Goal: Task Accomplishment & Management: Manage account settings

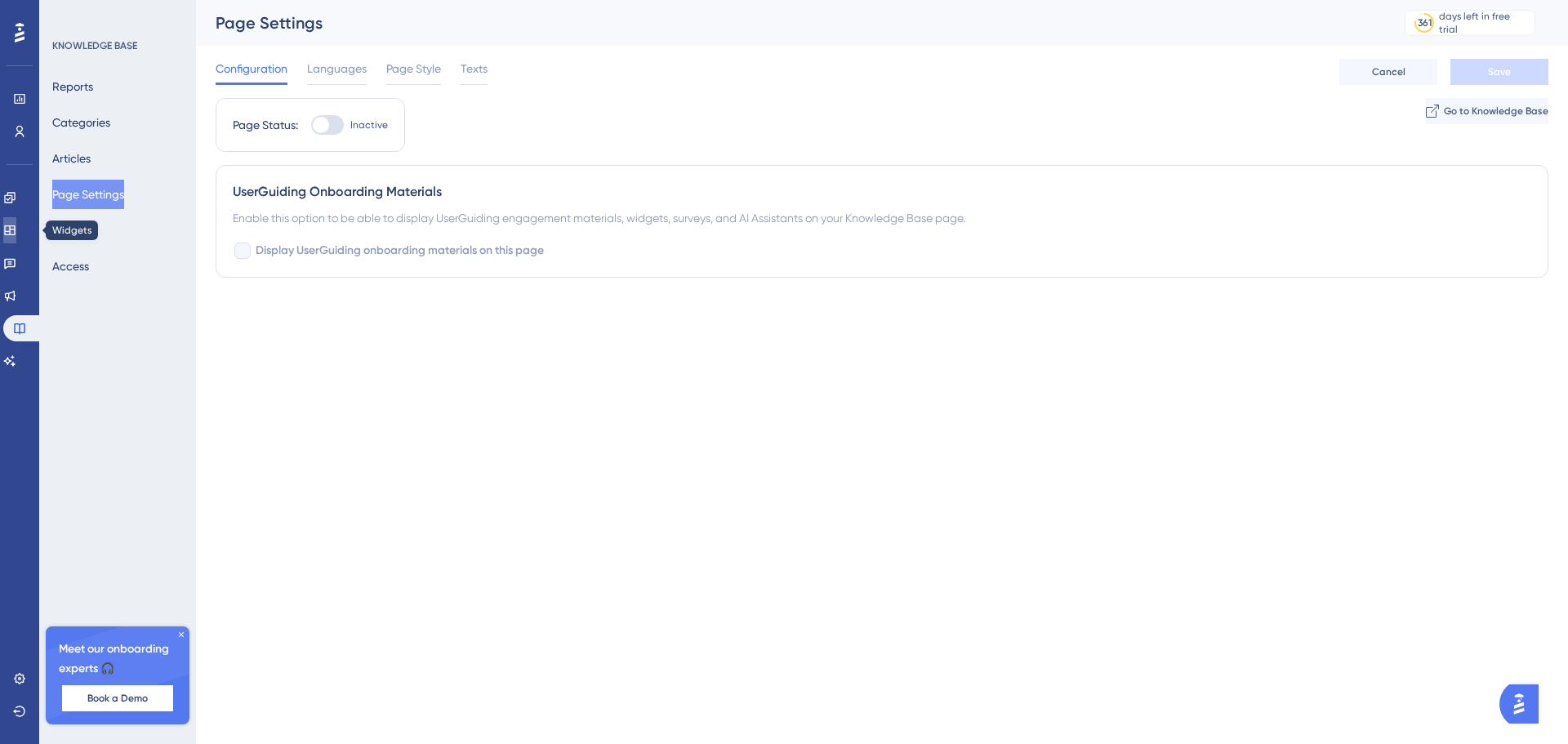
click at [16, 229] on icon at bounding box center [10, 230] width 13 height 13
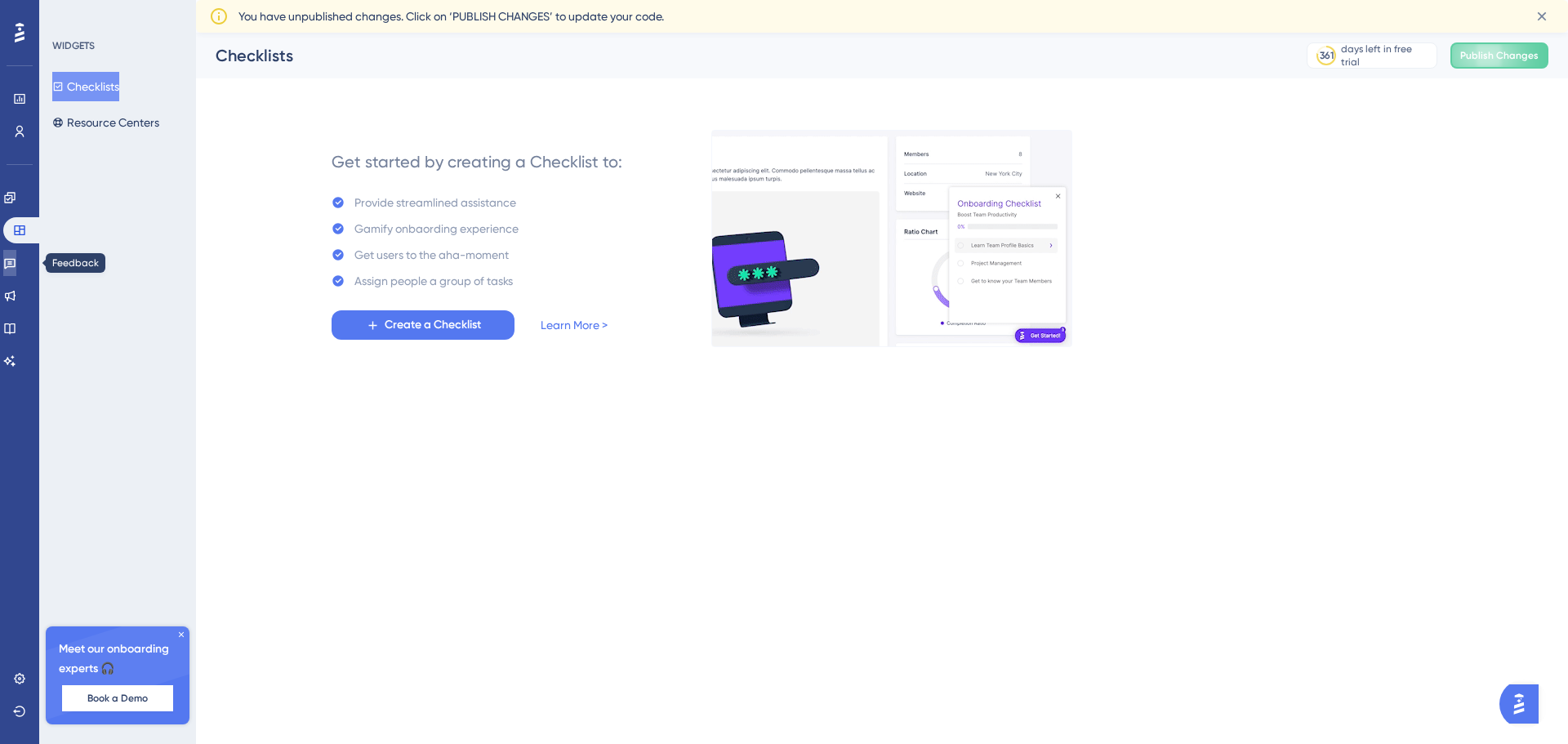
click at [16, 261] on icon at bounding box center [10, 265] width 11 height 10
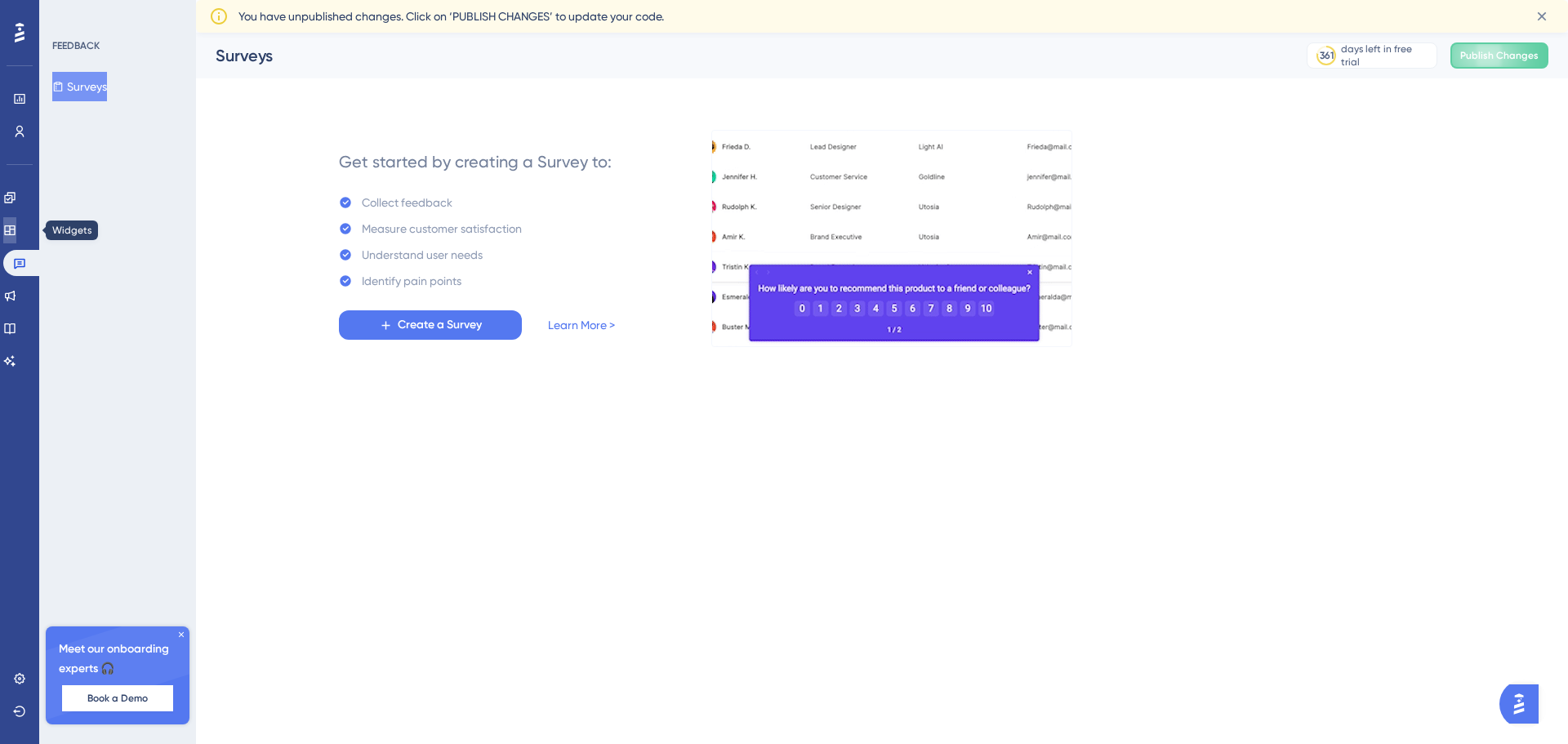
click at [15, 226] on icon at bounding box center [10, 230] width 10 height 10
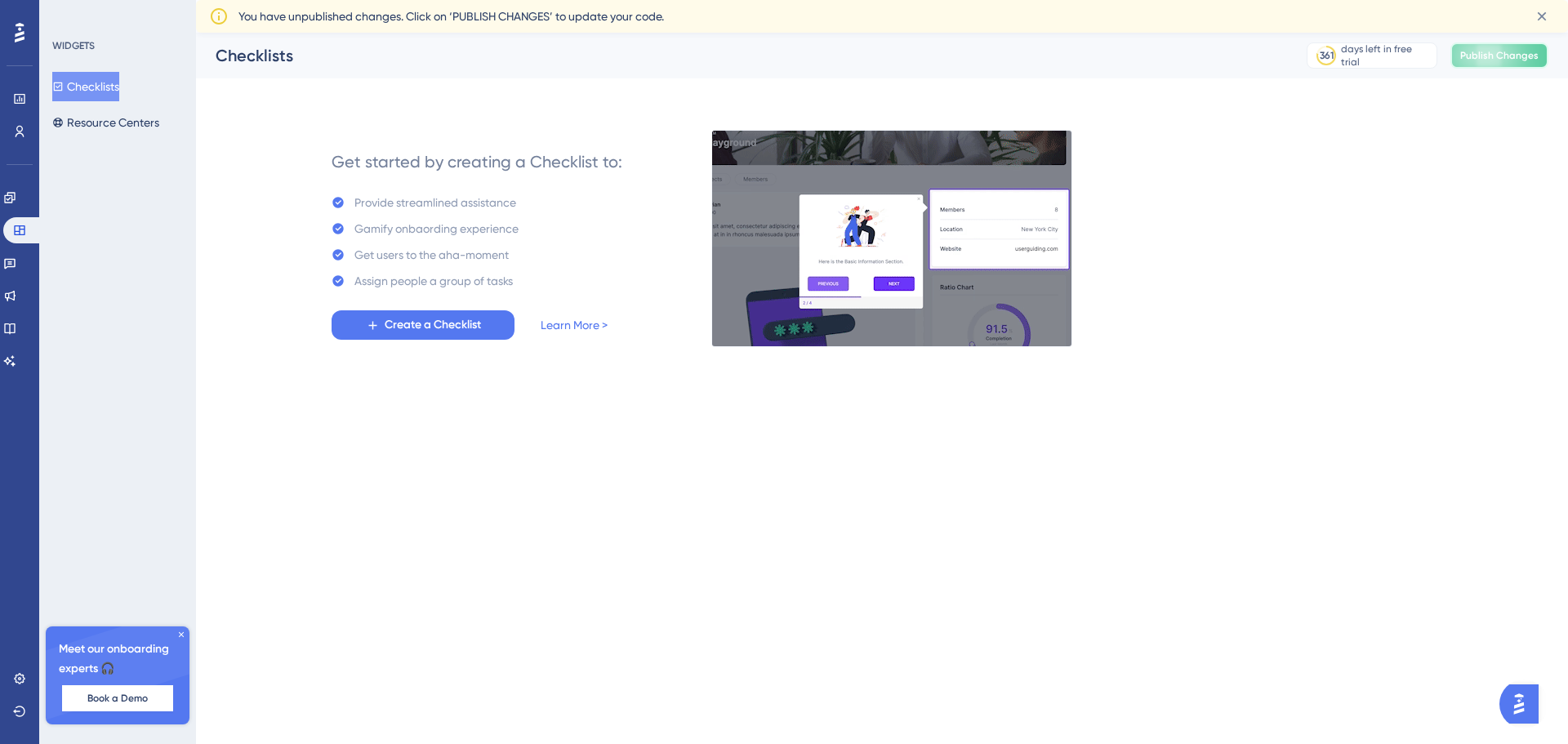
click at [1482, 64] on button "Publish Changes" at bounding box center [1499, 56] width 98 height 26
